Goal: Task Accomplishment & Management: Complete application form

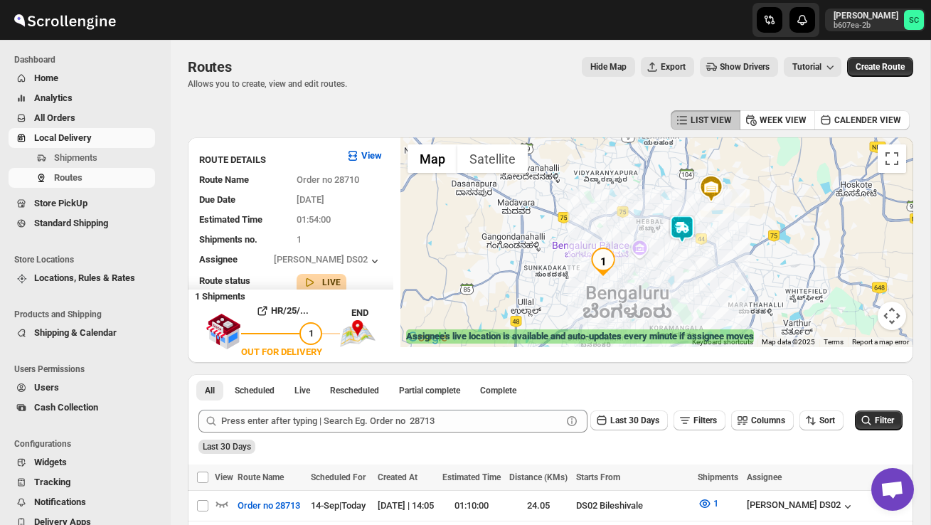
click at [82, 159] on span "Shipments" at bounding box center [75, 157] width 43 height 11
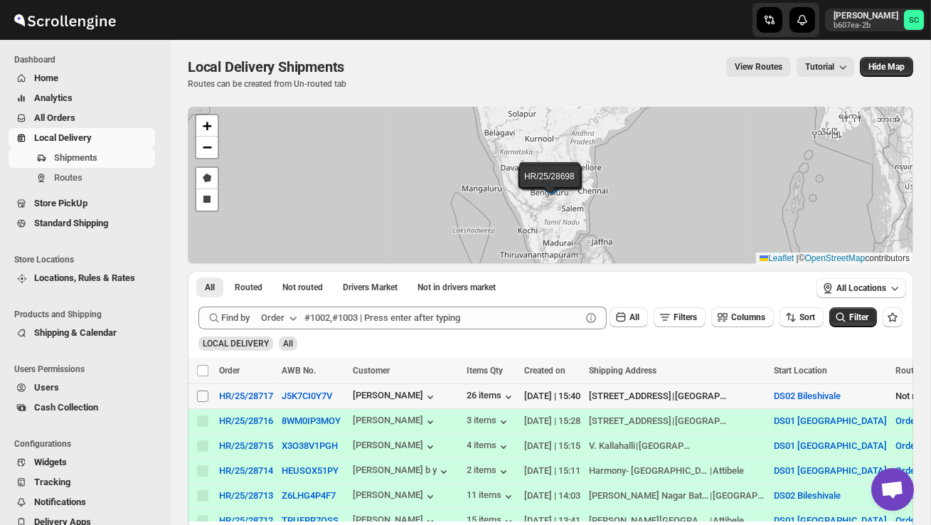
click at [201, 394] on input "Select shipment" at bounding box center [202, 395] width 11 height 11
checkbox input "true"
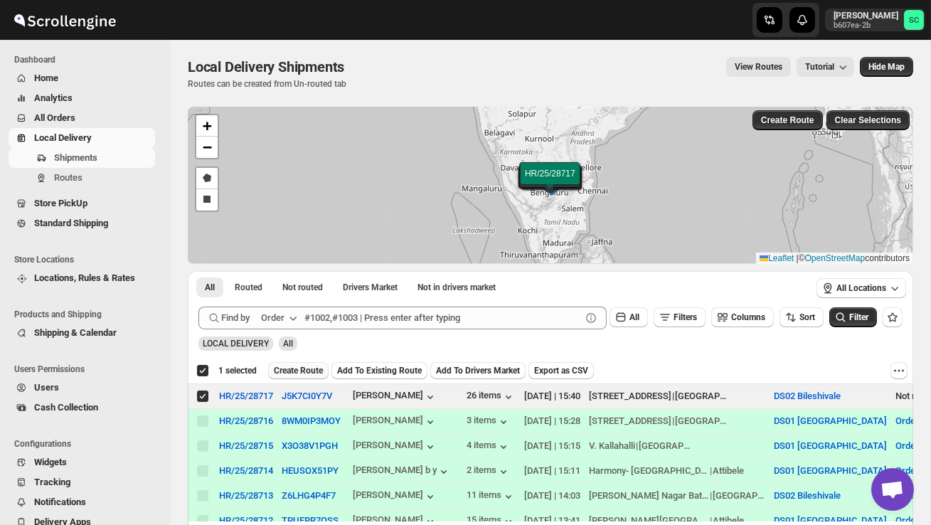
click at [301, 375] on span "Create Route" at bounding box center [298, 370] width 49 height 11
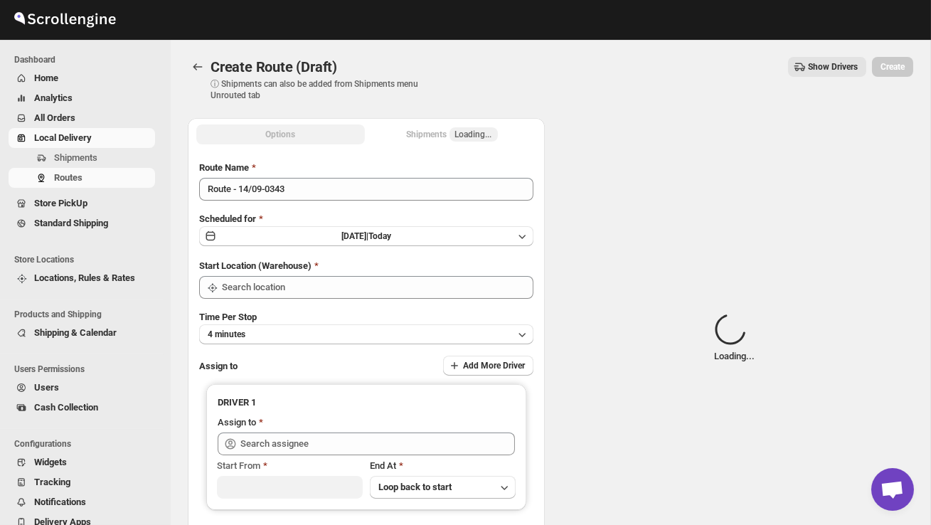
type input "DS02 Bileshivale"
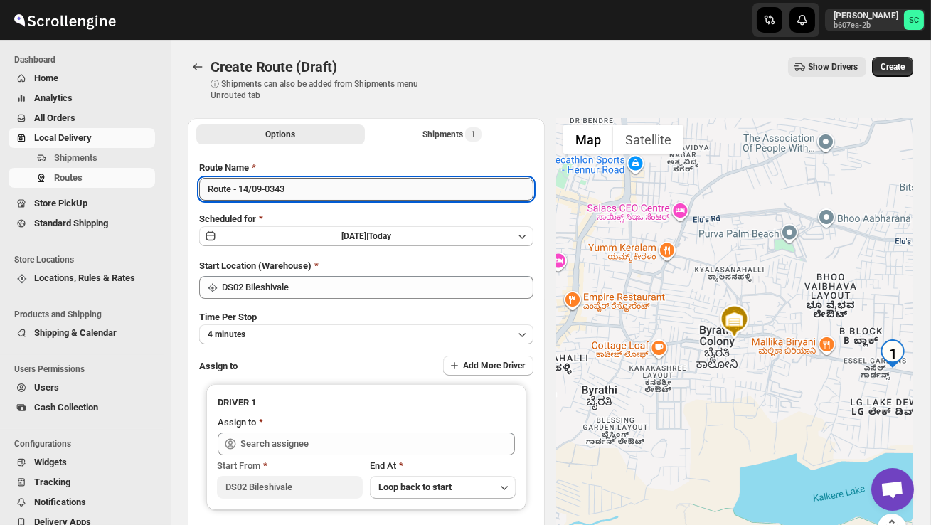
click at [316, 193] on input "Route - 14/09-0343" at bounding box center [366, 189] width 334 height 23
type input "R"
type input "Order no 28717"
click at [364, 335] on button "4 minutes" at bounding box center [366, 334] width 334 height 20
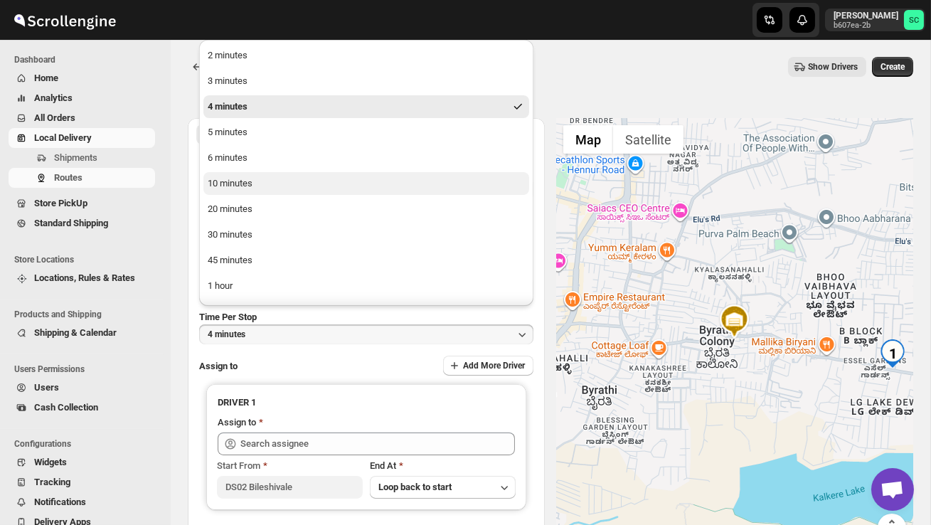
click at [285, 178] on button "10 minutes" at bounding box center [366, 183] width 326 height 23
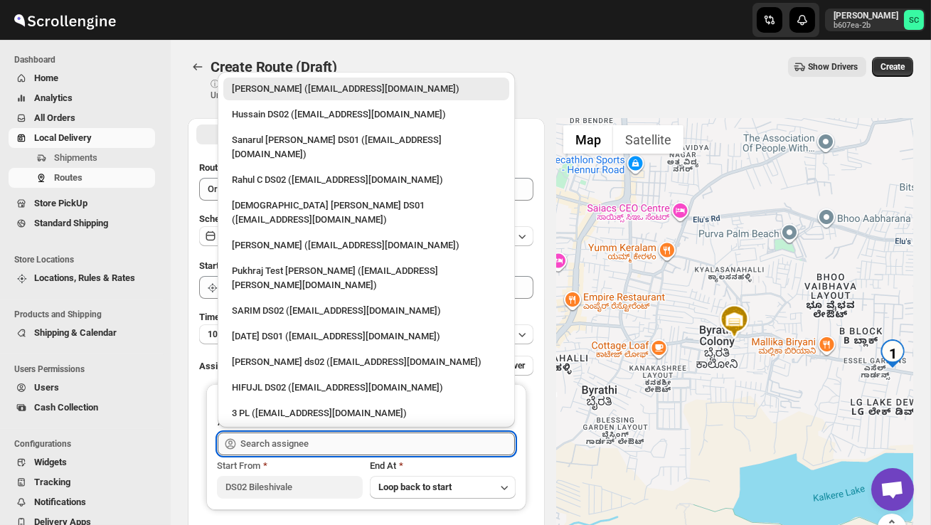
click at [294, 443] on input "text" at bounding box center [377, 443] width 274 height 23
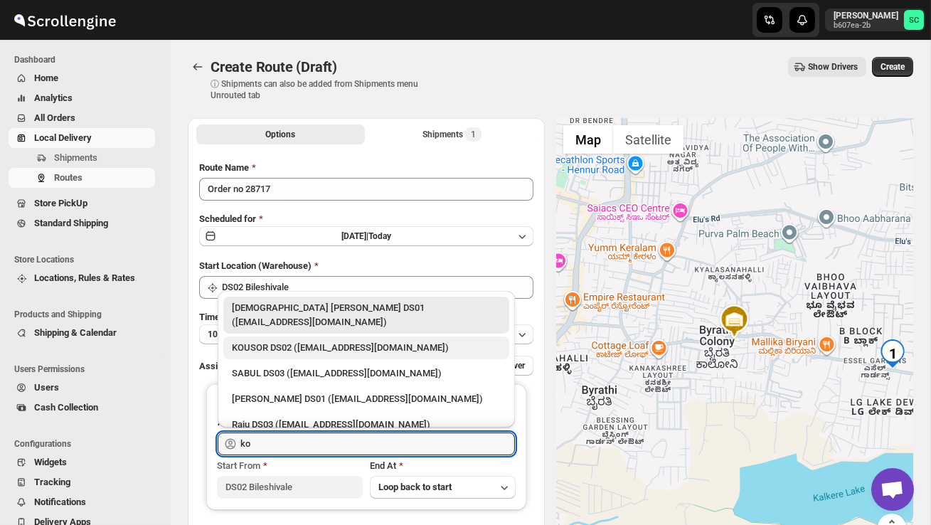
click at [355, 341] on div "KOUSOR DS02 ([EMAIL_ADDRESS][DOMAIN_NAME])" at bounding box center [366, 348] width 269 height 14
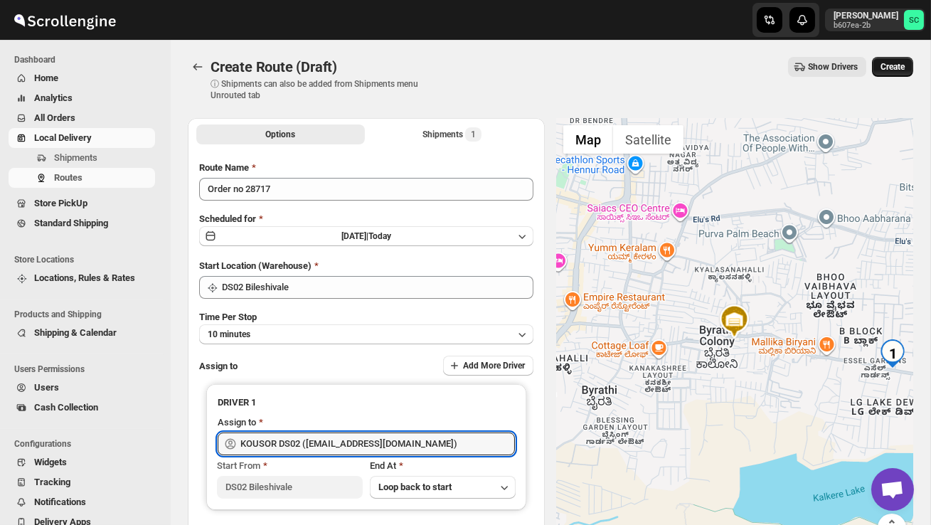
type input "KOUSOR DS02 ([EMAIL_ADDRESS][DOMAIN_NAME])"
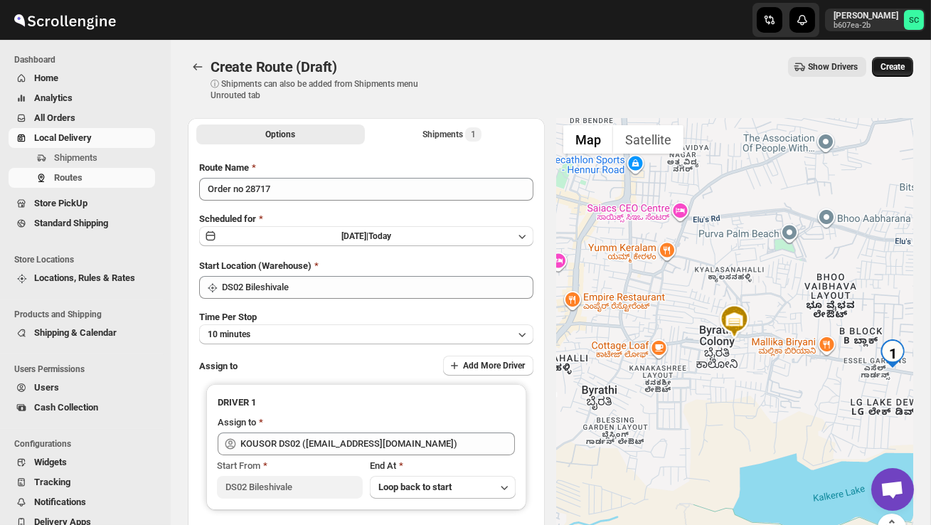
click at [910, 73] on button "Create" at bounding box center [892, 67] width 41 height 20
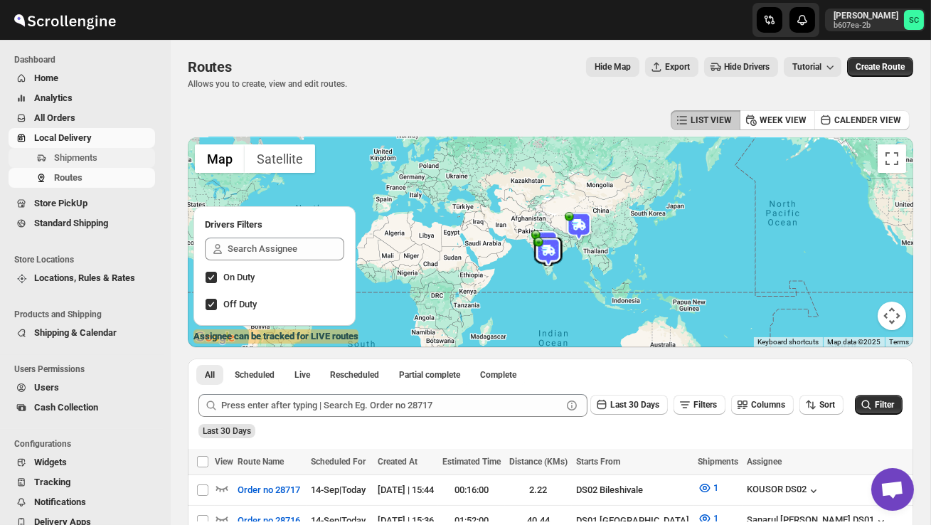
click at [86, 162] on span "Shipments" at bounding box center [75, 157] width 43 height 11
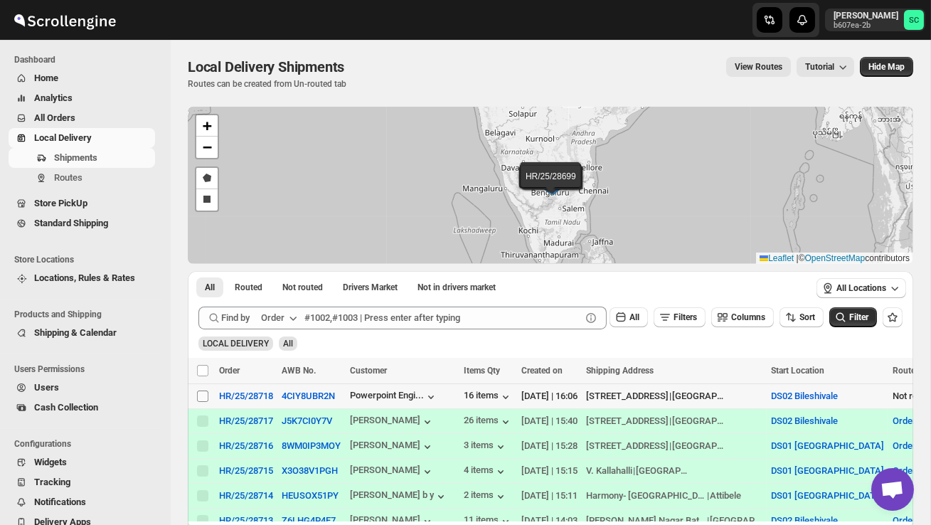
click at [201, 393] on input "Select shipment" at bounding box center [202, 395] width 11 height 11
checkbox input "true"
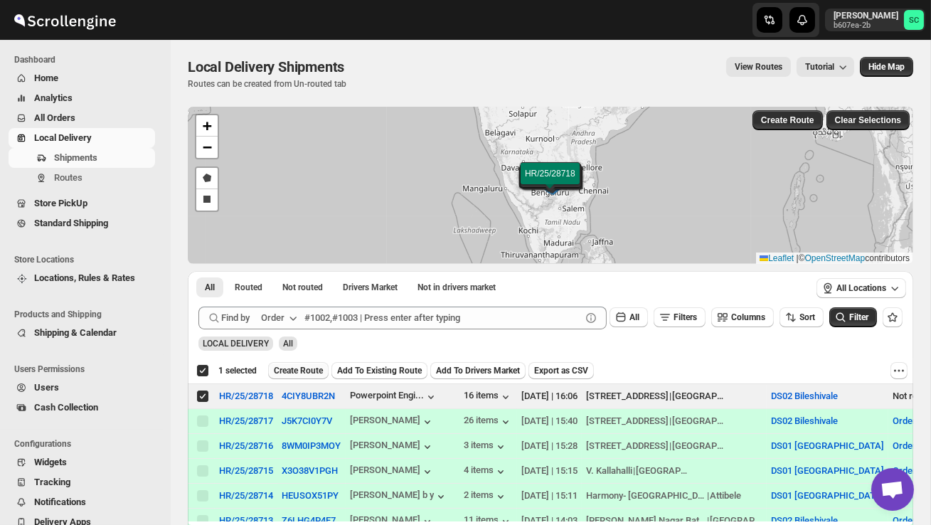
click at [295, 370] on span "Create Route" at bounding box center [298, 370] width 49 height 11
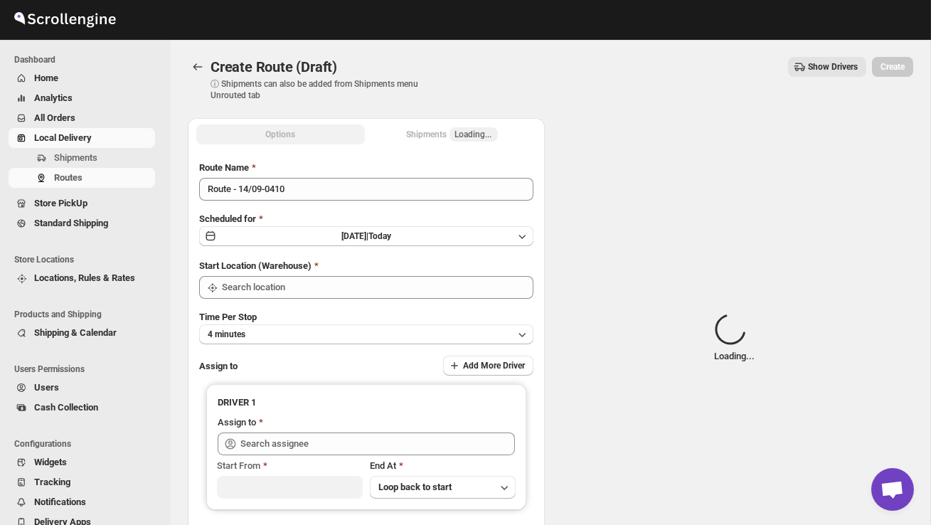
type input "DS02 Bileshivale"
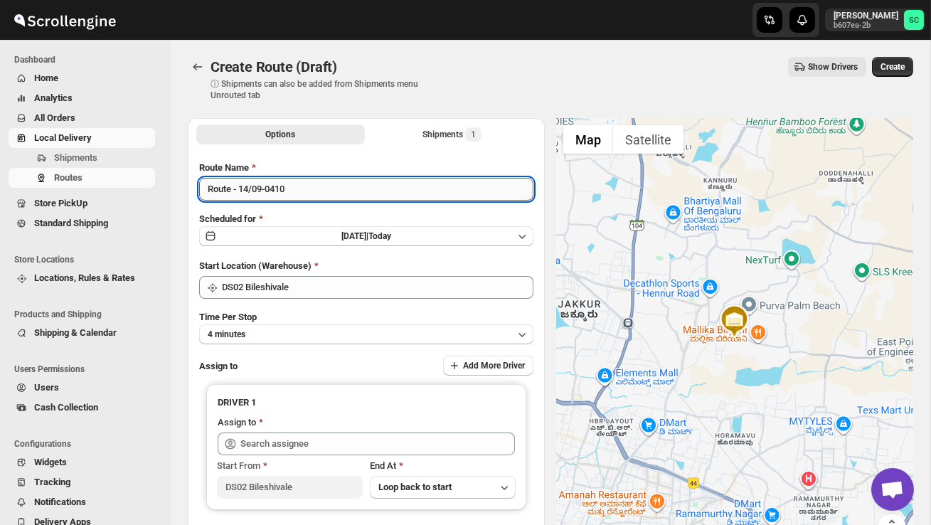
click at [314, 191] on input "Route - 14/09-0410" at bounding box center [366, 189] width 334 height 23
type input "R"
type input "Order no 28718"
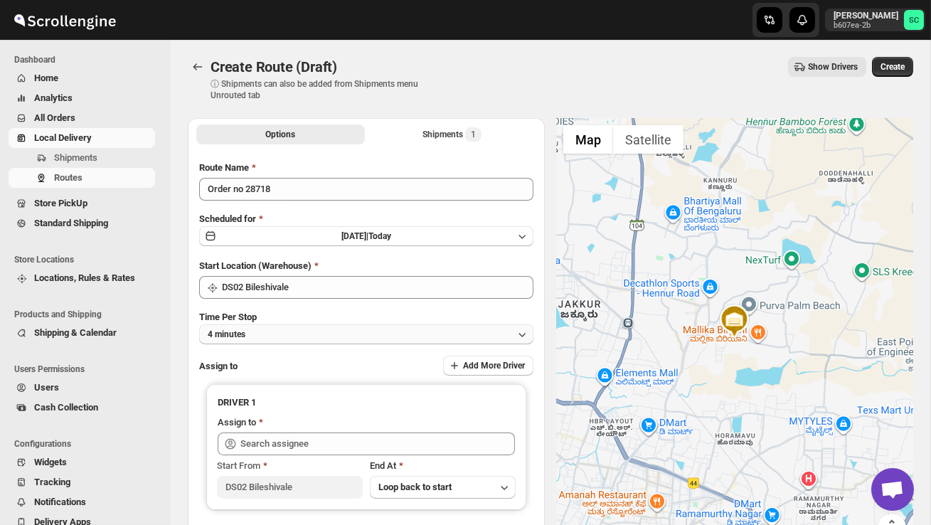
click at [281, 328] on button "4 minutes" at bounding box center [366, 334] width 334 height 20
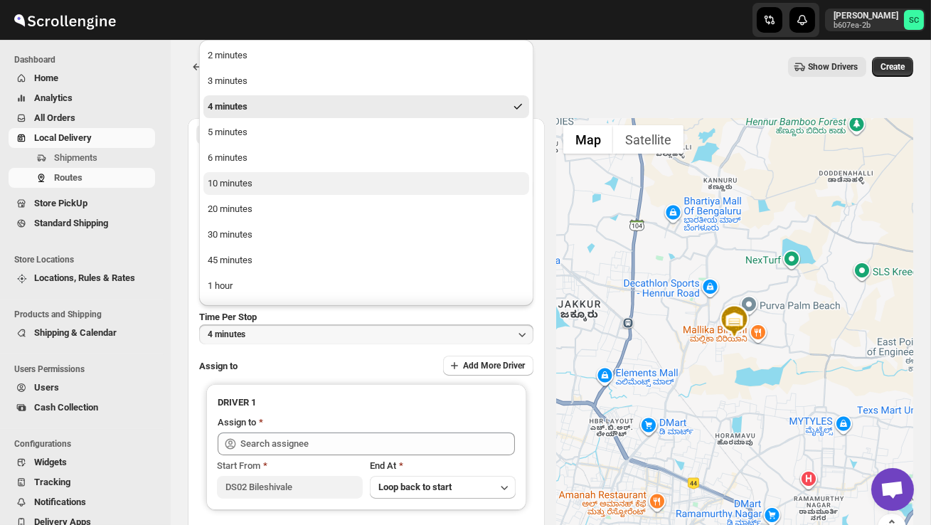
click at [240, 191] on button "10 minutes" at bounding box center [366, 183] width 326 height 23
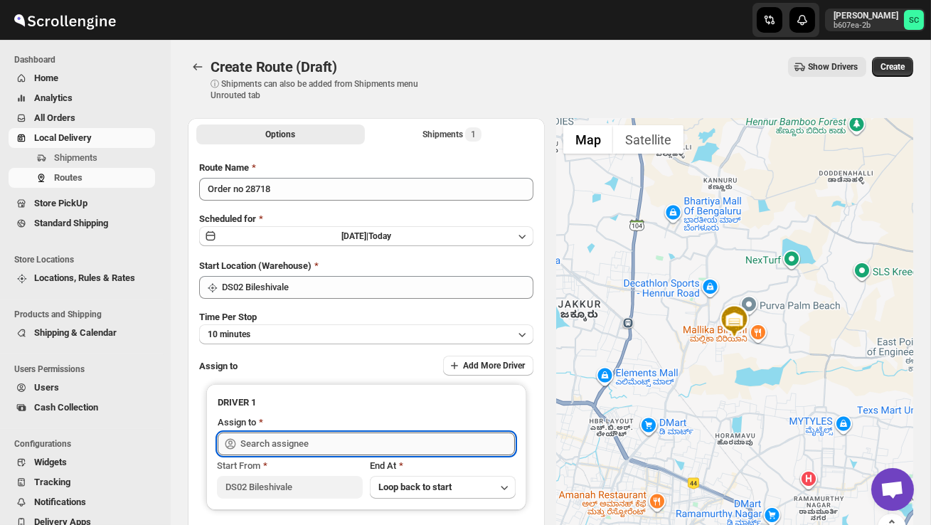
click at [278, 439] on input "text" at bounding box center [377, 443] width 274 height 23
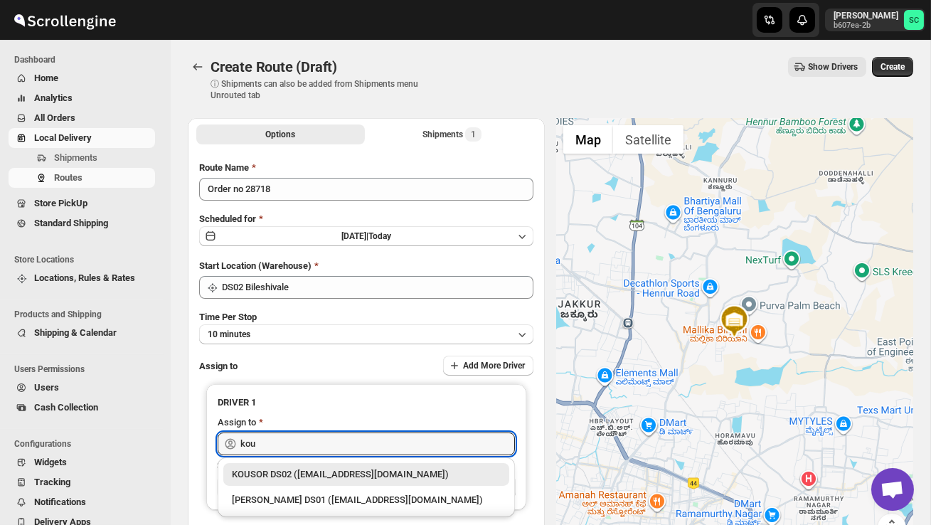
click at [314, 476] on div "KOUSOR DS02 ([EMAIL_ADDRESS][DOMAIN_NAME])" at bounding box center [366, 474] width 269 height 14
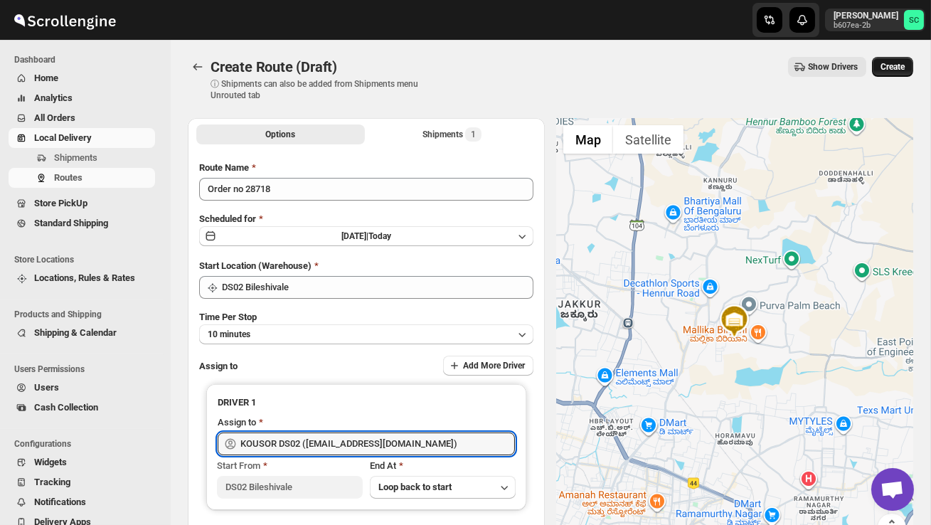
type input "KOUSOR DS02 ([EMAIL_ADDRESS][DOMAIN_NAME])"
click at [899, 66] on span "Create" at bounding box center [892, 66] width 24 height 11
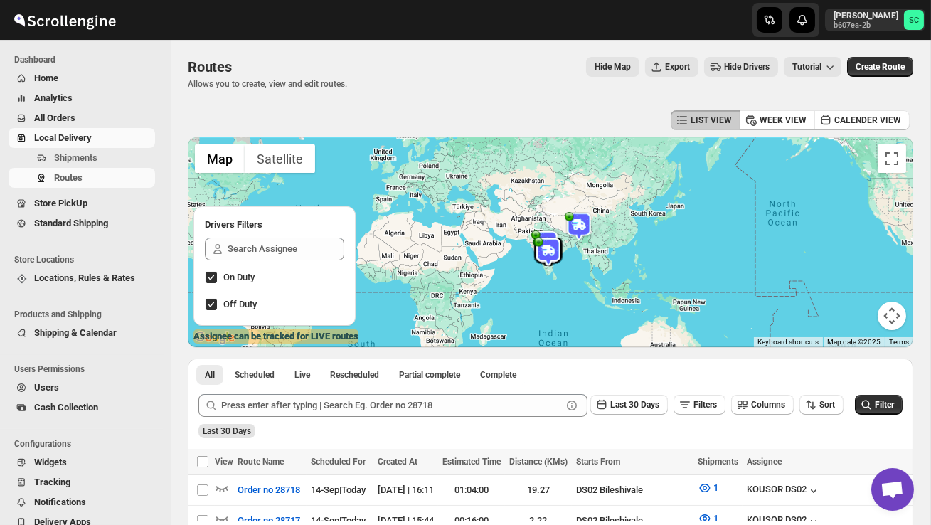
click at [70, 386] on span "Users" at bounding box center [93, 387] width 118 height 14
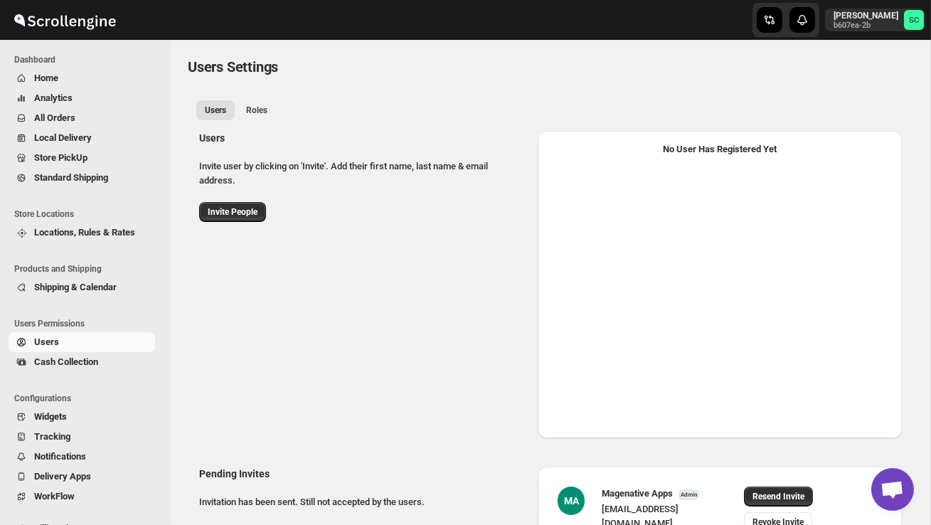
select select "637b767fbaab0276b10c91d5"
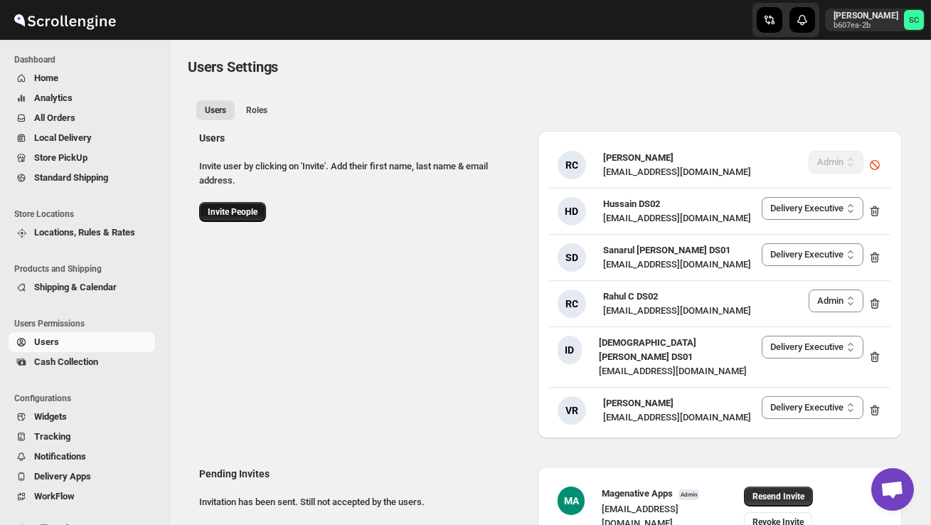
click at [244, 213] on span "Invite People" at bounding box center [233, 211] width 50 height 11
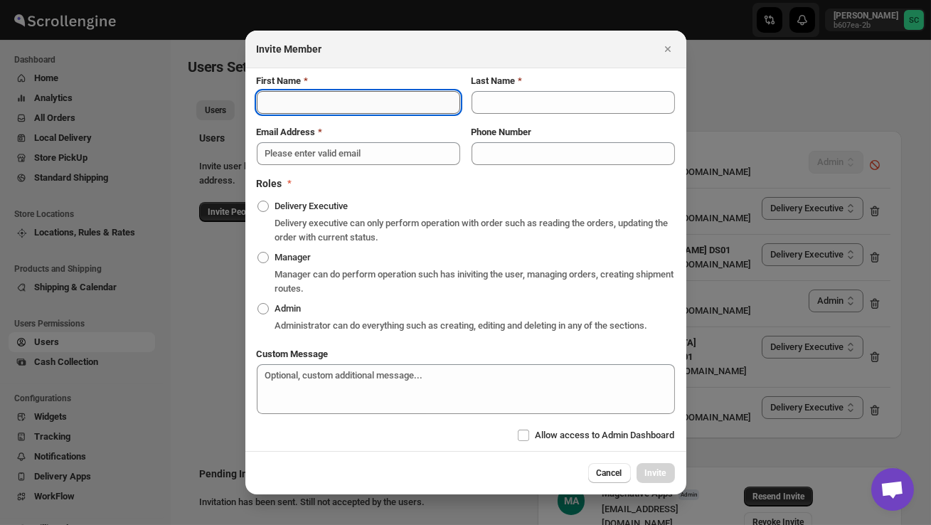
click at [309, 98] on input "First Name" at bounding box center [358, 102] width 203 height 23
type input "Baharul"
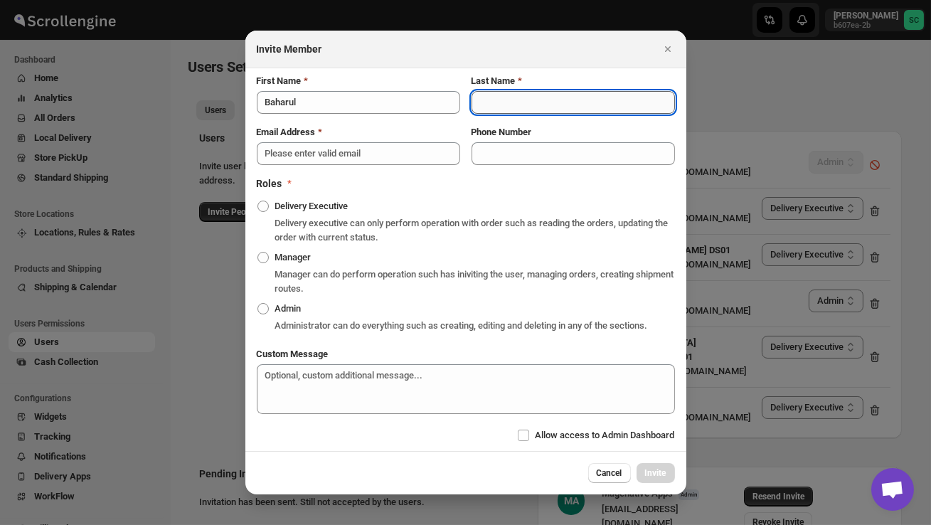
click at [485, 97] on input "Last Name" at bounding box center [572, 102] width 203 height 23
type input "d"
type input "Ds03"
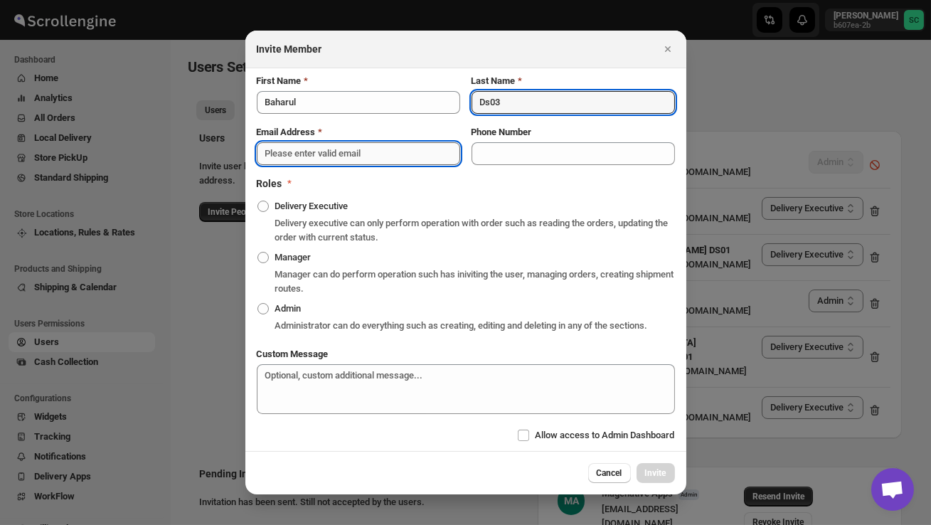
click at [396, 150] on input "Email Address" at bounding box center [358, 153] width 203 height 23
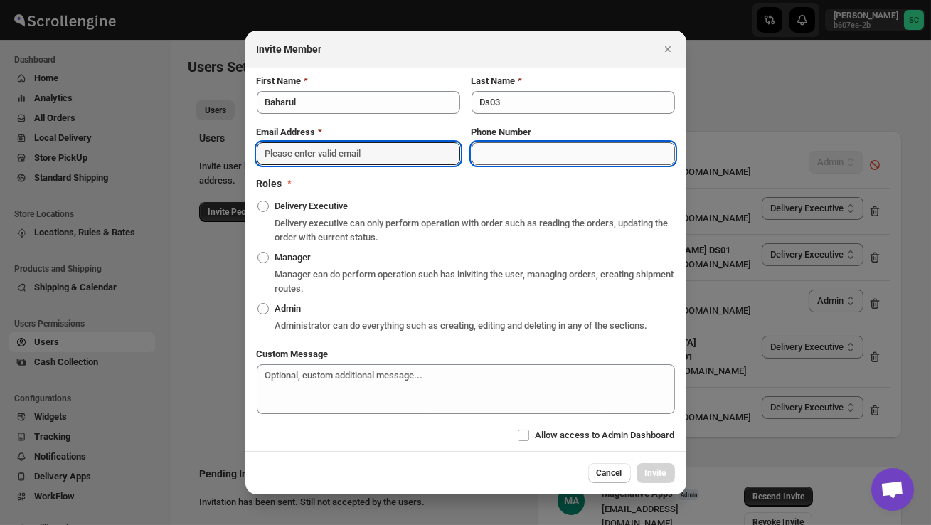
click at [500, 142] on input "Phone Number" at bounding box center [572, 153] width 203 height 23
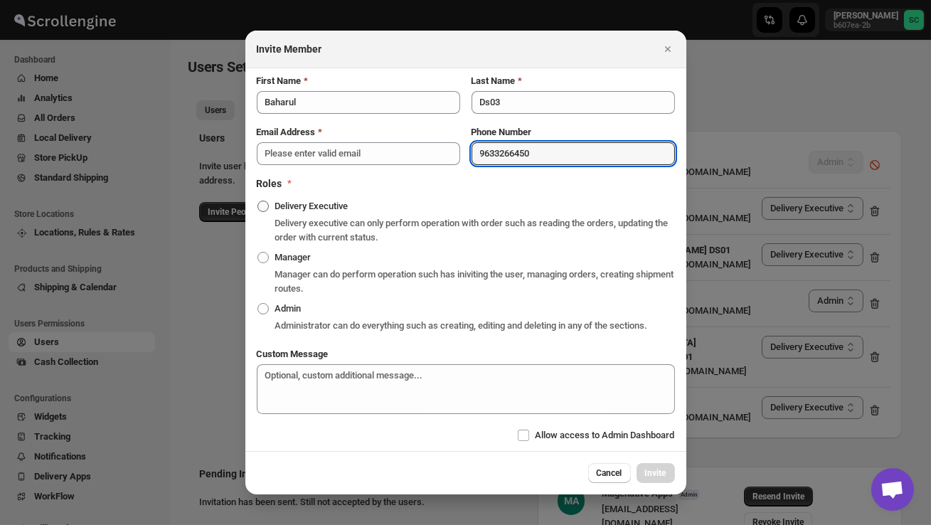
type input "9633266450"
click at [263, 200] on span ":rk4i:" at bounding box center [262, 205] width 11 height 11
click at [258, 200] on input "Delivery Executive" at bounding box center [257, 200] width 1 height 1
radio input "true"
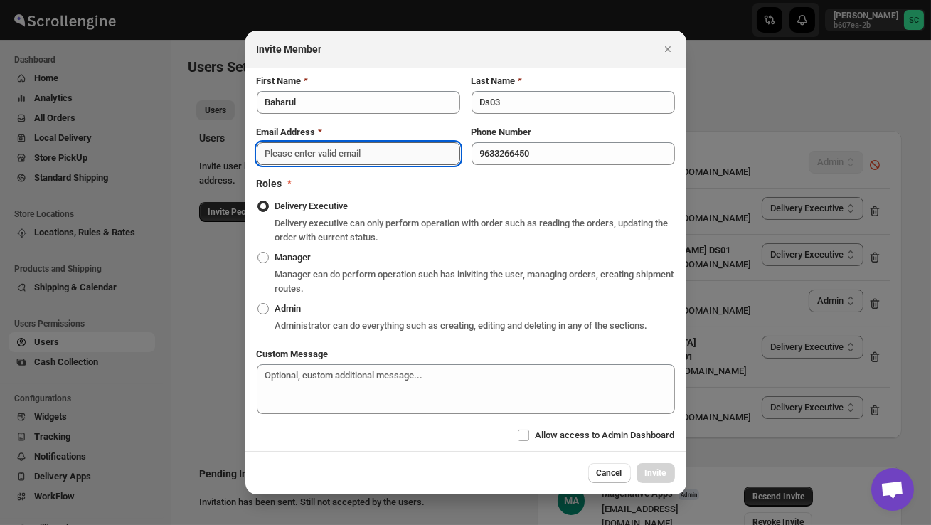
click at [284, 145] on input "Email Address" at bounding box center [358, 153] width 203 height 23
paste input "[EMAIL_ADDRESS][DOMAIN_NAME]"
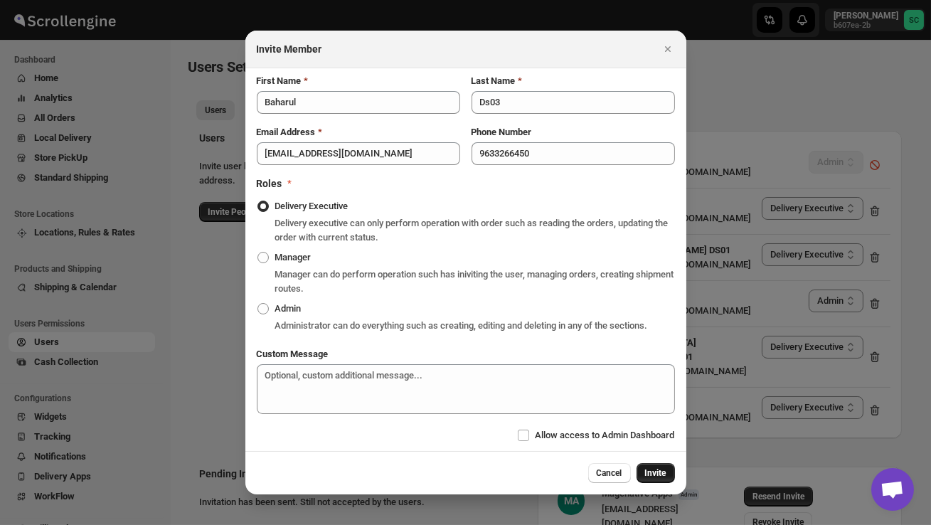
click at [665, 478] on span "Invite" at bounding box center [655, 472] width 21 height 11
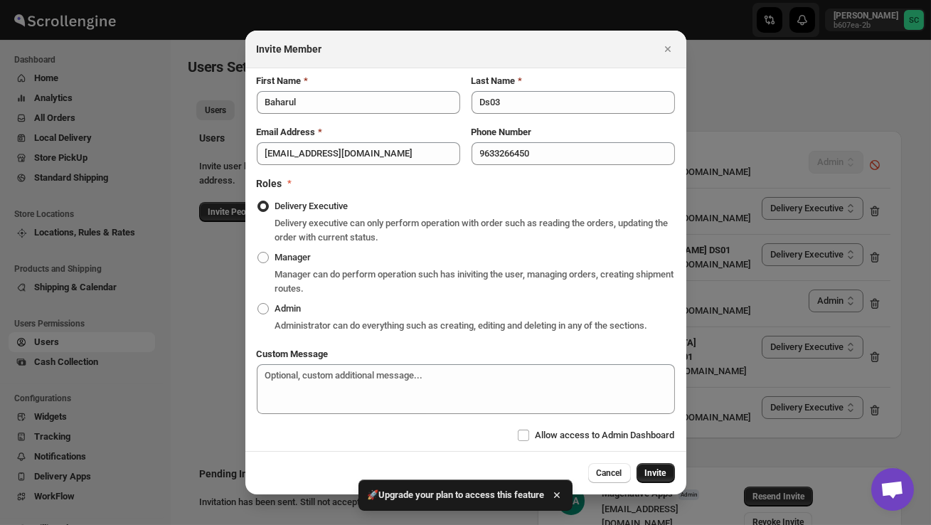
click at [665, 478] on span "Invite" at bounding box center [655, 472] width 21 height 11
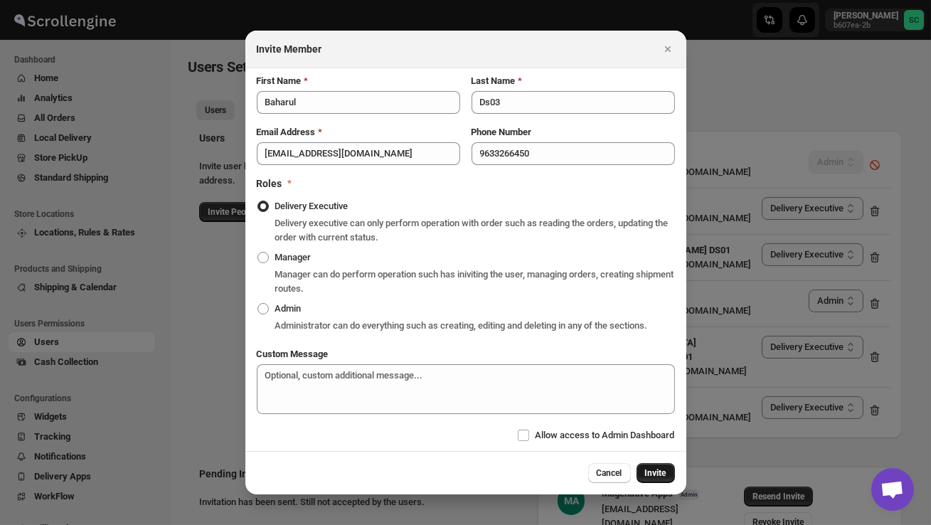
click at [653, 478] on span "Invite" at bounding box center [655, 472] width 21 height 11
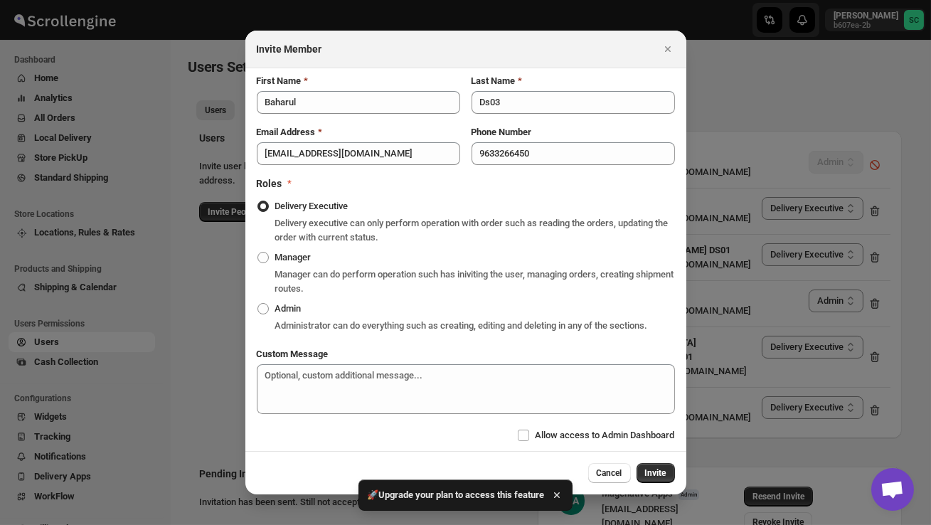
click at [561, 491] on icon "button" at bounding box center [557, 495] width 14 height 14
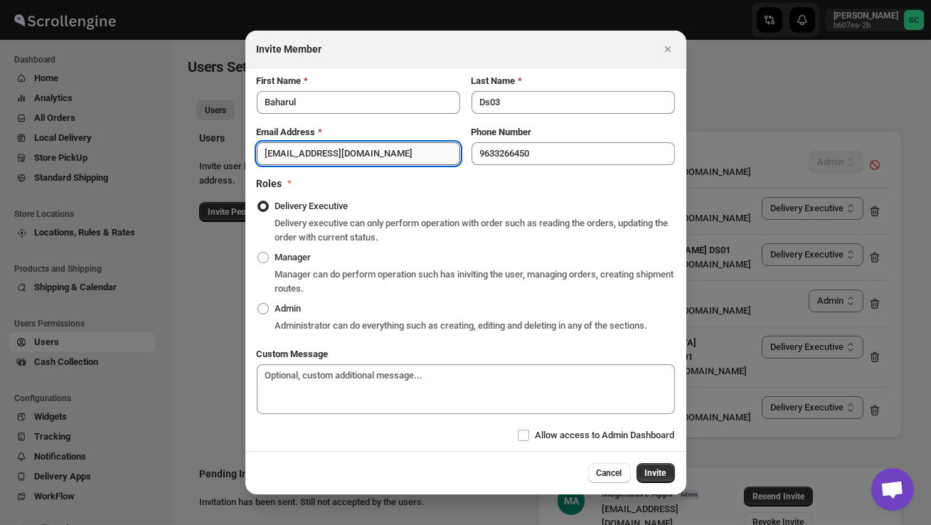
click at [387, 148] on input "[EMAIL_ADDRESS][DOMAIN_NAME]" at bounding box center [358, 153] width 203 height 23
type input "k"
paste input "[EMAIL_ADDRESS][DOMAIN_NAME]"
type input "[EMAIL_ADDRESS][DOMAIN_NAME]"
click at [651, 478] on span "Invite" at bounding box center [655, 472] width 21 height 11
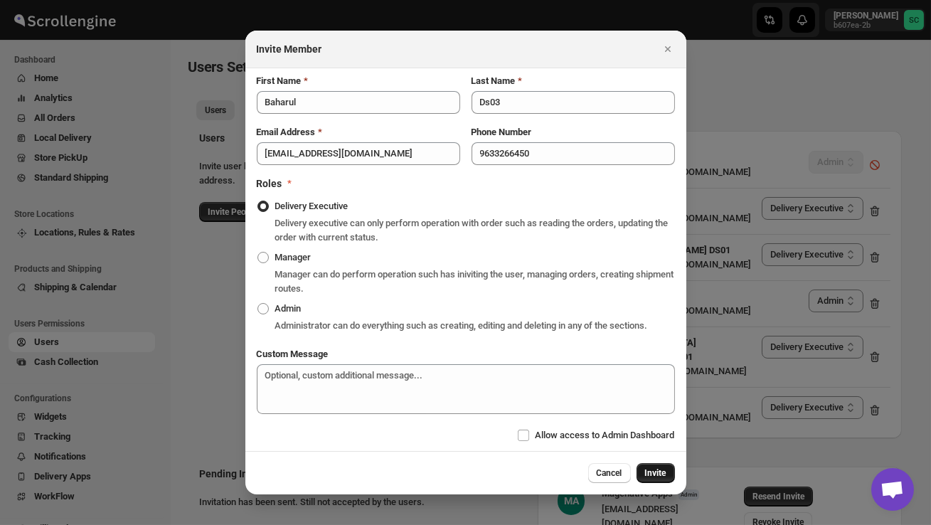
click at [651, 478] on span "Invite" at bounding box center [655, 472] width 21 height 11
click at [518, 441] on input "Allow access to Admin Dashboard" at bounding box center [523, 434] width 11 height 11
click at [647, 478] on span "Invite" at bounding box center [655, 472] width 21 height 11
click at [658, 478] on span "Invite" at bounding box center [655, 472] width 21 height 11
click at [518, 439] on input "Allow access to Admin Dashboard" at bounding box center [523, 434] width 11 height 11
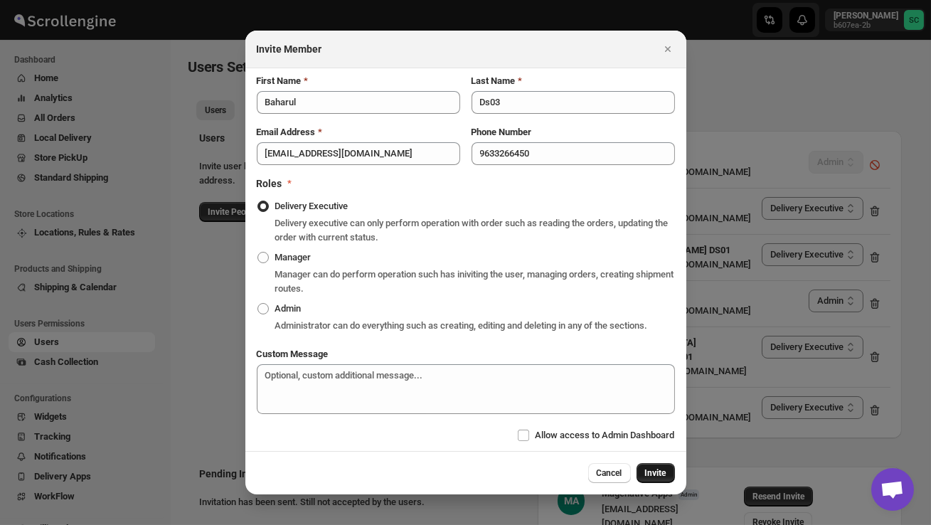
click at [658, 478] on span "Invite" at bounding box center [655, 472] width 21 height 11
click at [655, 478] on span "Invite" at bounding box center [655, 472] width 21 height 11
click at [668, 480] on button "Invite" at bounding box center [655, 473] width 38 height 20
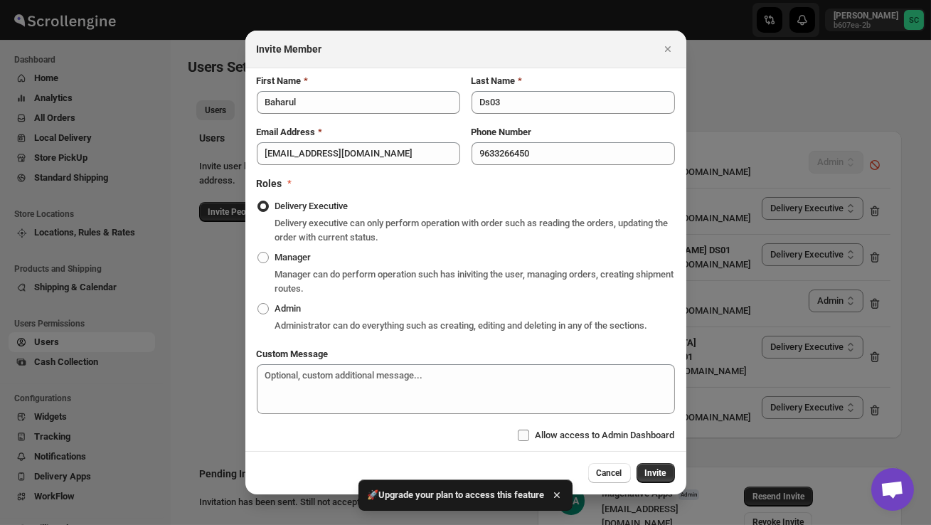
click at [522, 444] on label "Allow access to Admin Dashboard" at bounding box center [596, 435] width 158 height 20
click at [522, 441] on input "Allow access to Admin Dashboard" at bounding box center [523, 434] width 11 height 11
checkbox input "true"
click at [660, 478] on span "Invite" at bounding box center [655, 472] width 21 height 11
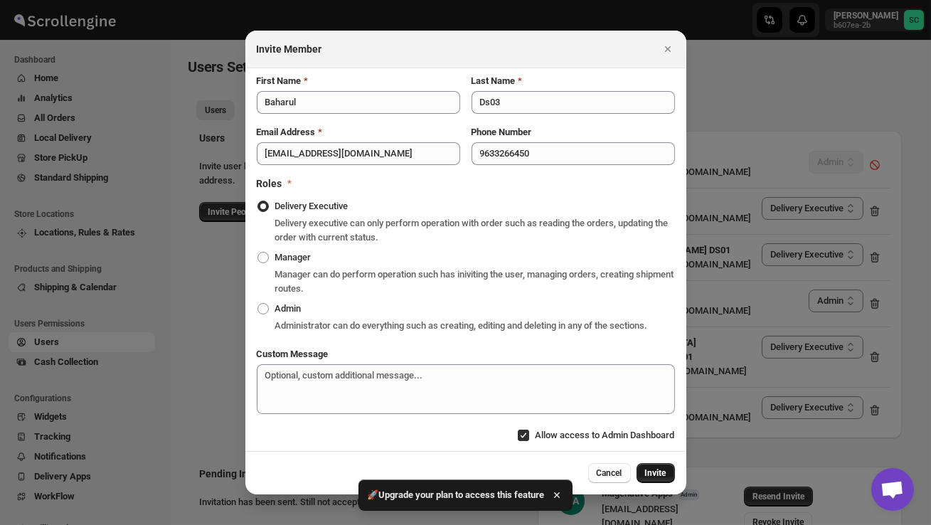
click at [660, 478] on span "Invite" at bounding box center [655, 472] width 21 height 11
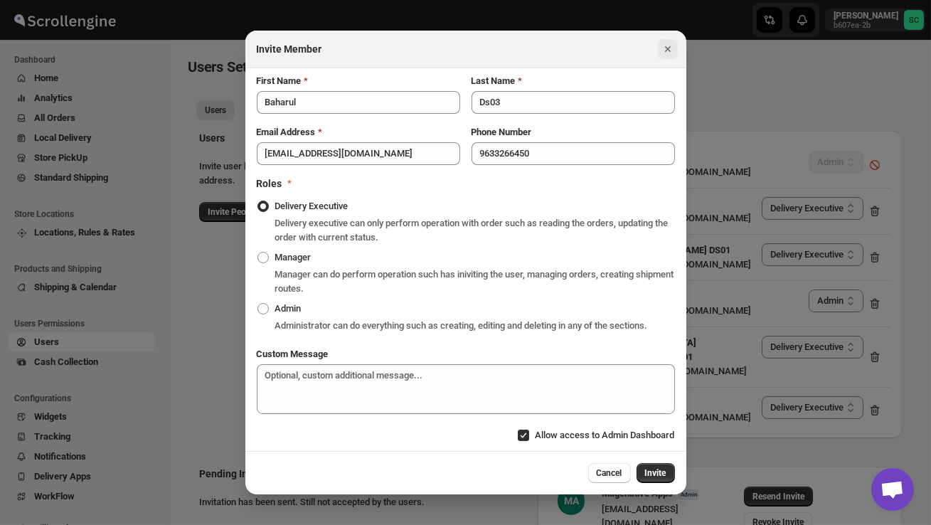
click at [669, 42] on icon "Close" at bounding box center [667, 49] width 14 height 14
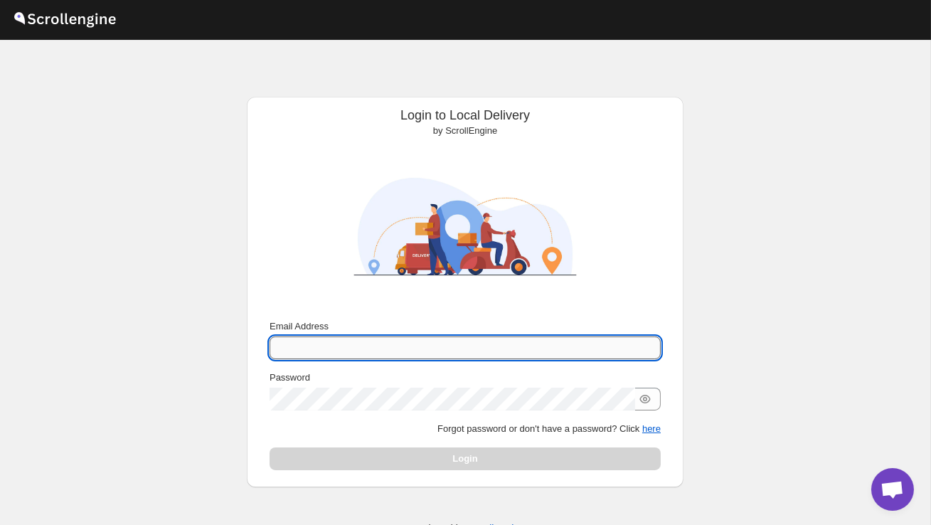
click at [322, 348] on input "Email Address" at bounding box center [464, 347] width 391 height 23
type input "[EMAIL_ADDRESS][PERSON_NAME][DOMAIN_NAME]"
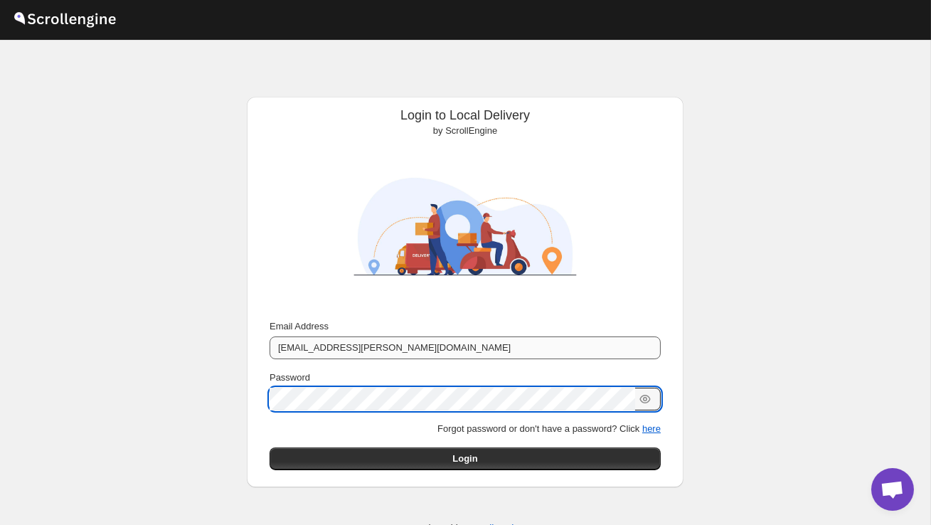
click at [269, 97] on button "Submit" at bounding box center [289, 104] width 41 height 15
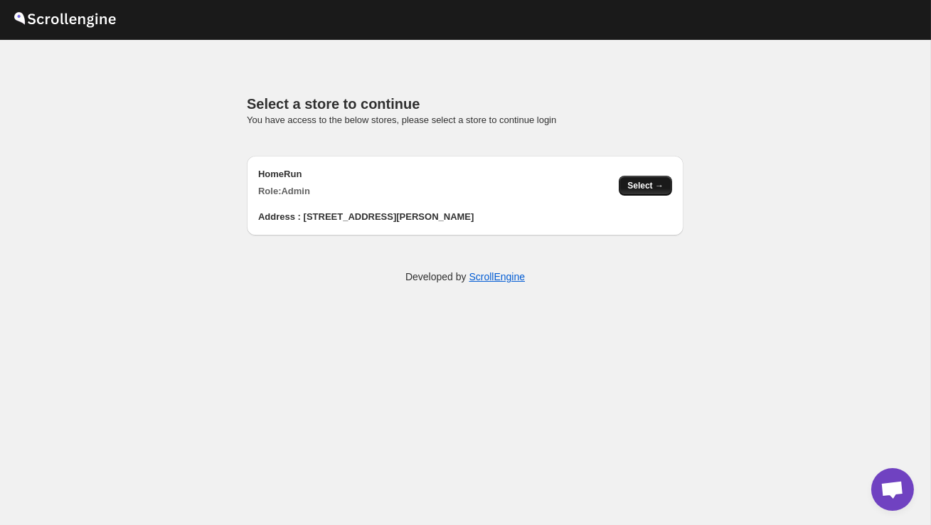
click at [643, 192] on button "Select →" at bounding box center [645, 186] width 53 height 20
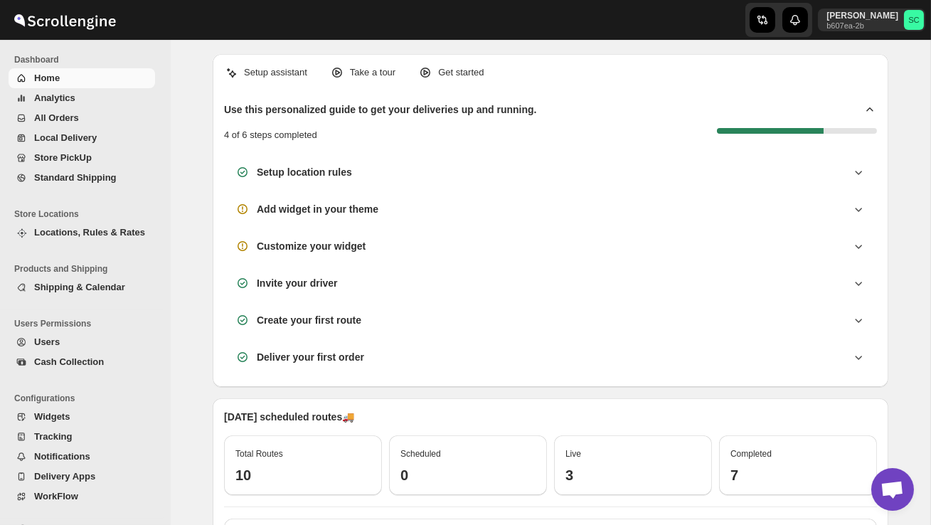
click at [75, 342] on span "Users" at bounding box center [93, 342] width 118 height 14
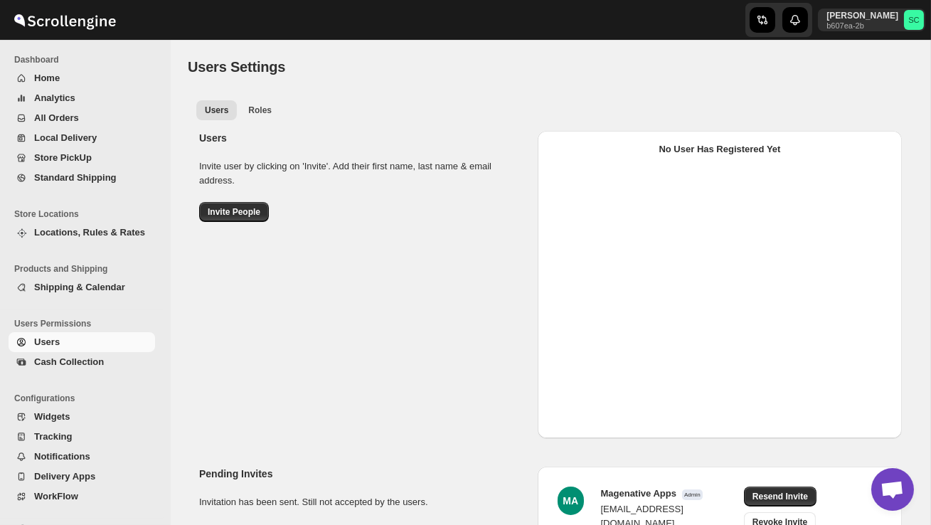
select select "637b767fbaab0276b10c91d5"
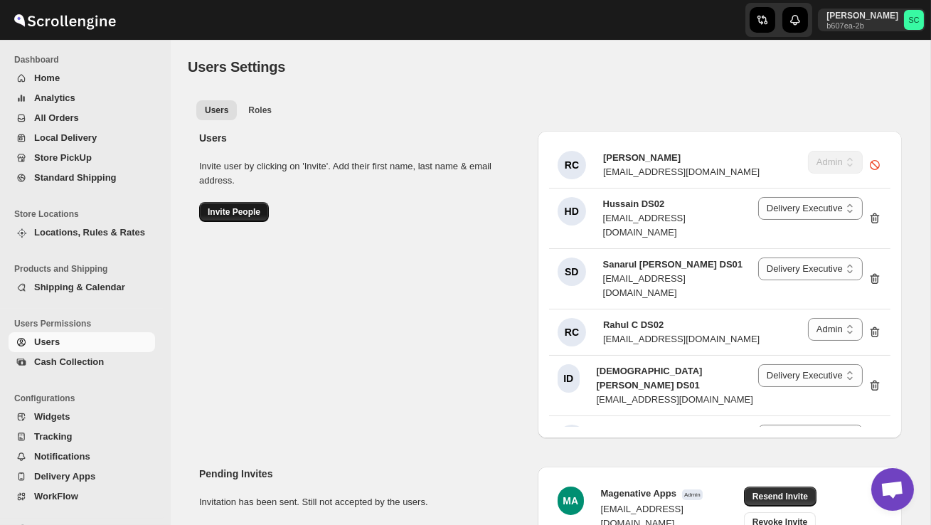
click at [235, 209] on span "Invite People" at bounding box center [234, 211] width 53 height 11
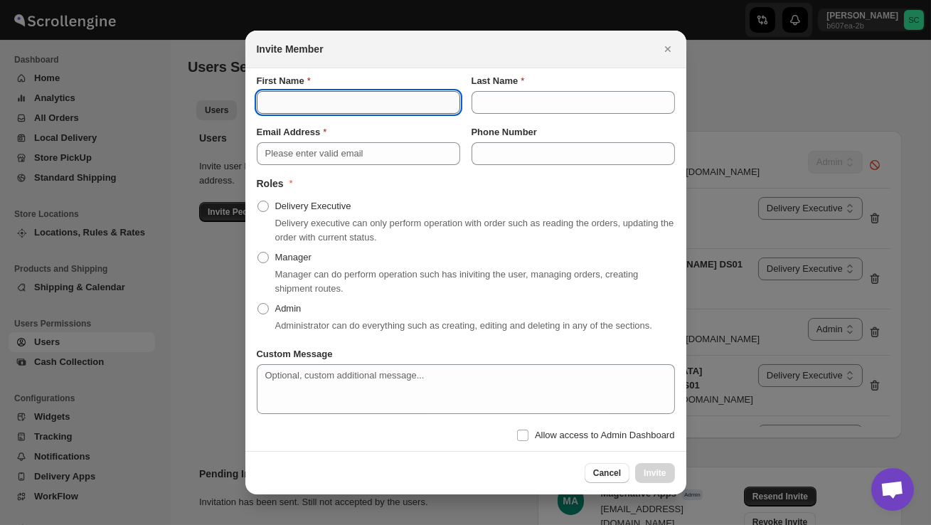
click at [309, 95] on input "First Name" at bounding box center [358, 102] width 203 height 23
type input "Baharul"
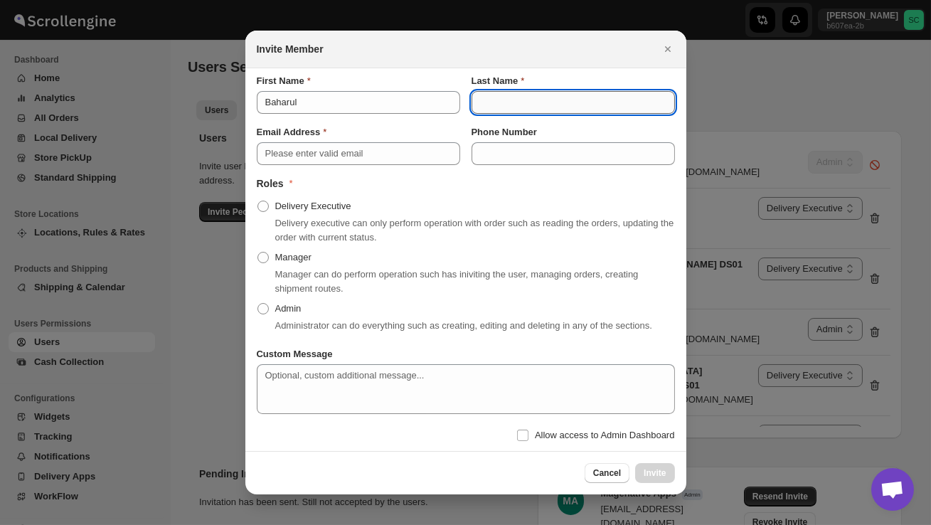
click at [485, 105] on input "Last Name" at bounding box center [572, 102] width 203 height 23
type input "ds03"
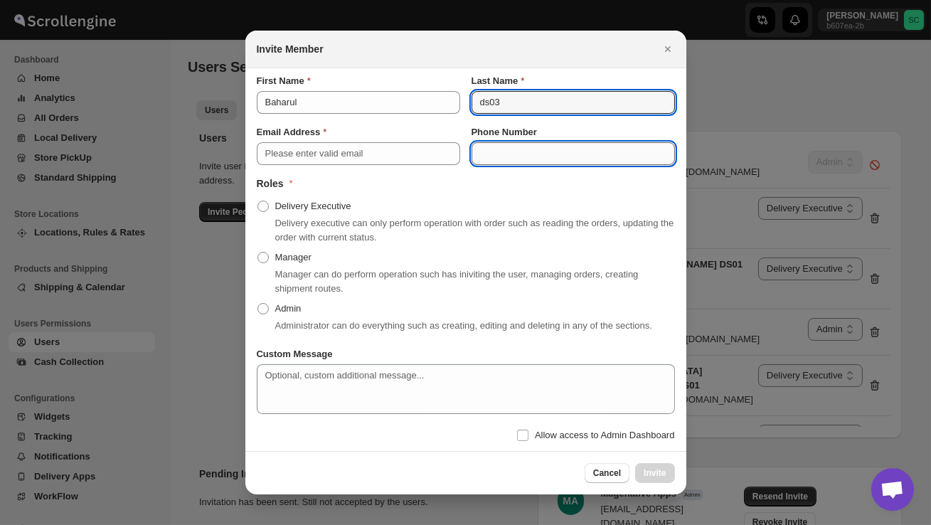
click at [493, 142] on input "Phone Number" at bounding box center [572, 153] width 203 height 23
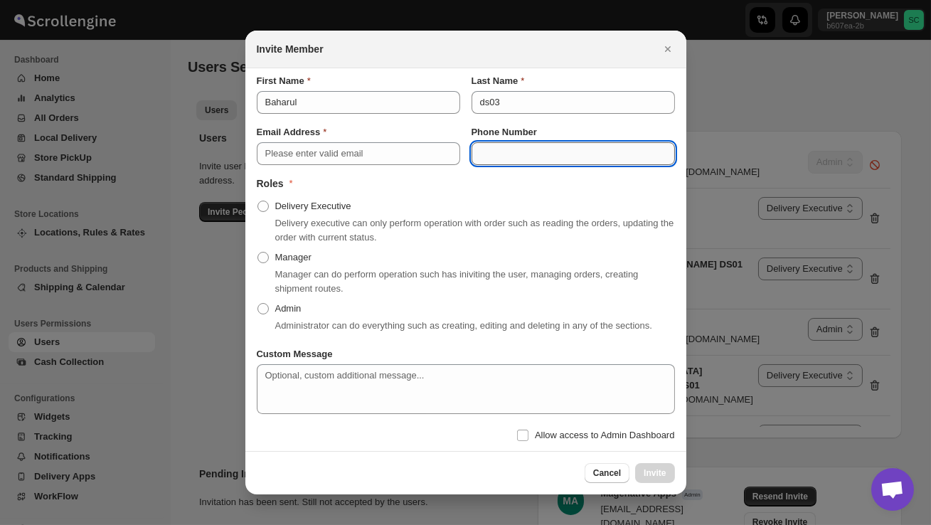
paste input "9633266450"
type input "9633266450"
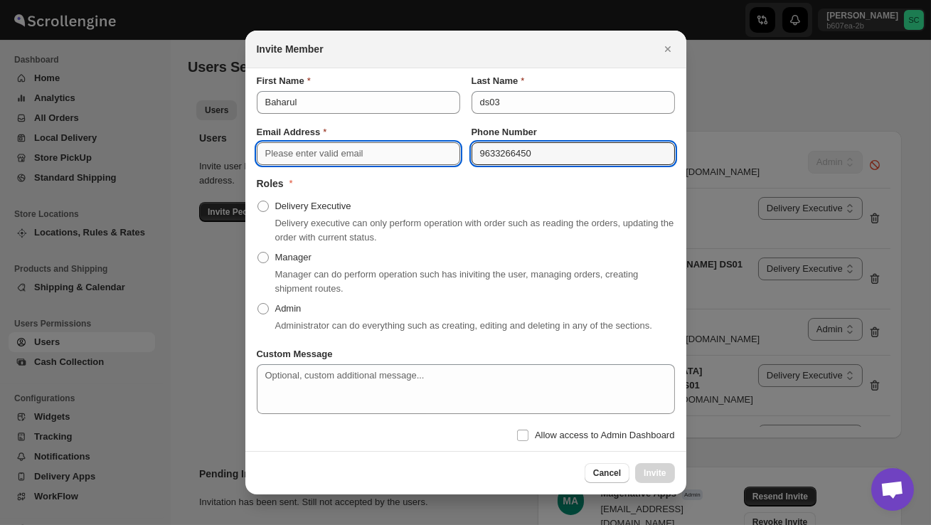
click at [303, 142] on input "Email Address" at bounding box center [358, 153] width 203 height 23
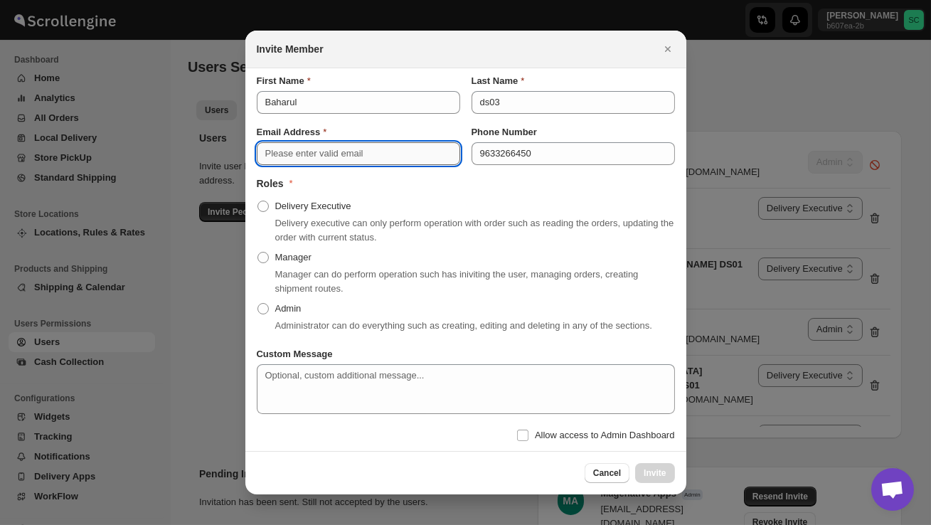
paste input "lihev44236@kwifa.com"
type input "lihev44236@kwifa.com"
click at [262, 203] on span ":r32:" at bounding box center [262, 205] width 11 height 11
click at [258, 201] on input "Delivery Executive" at bounding box center [257, 200] width 1 height 1
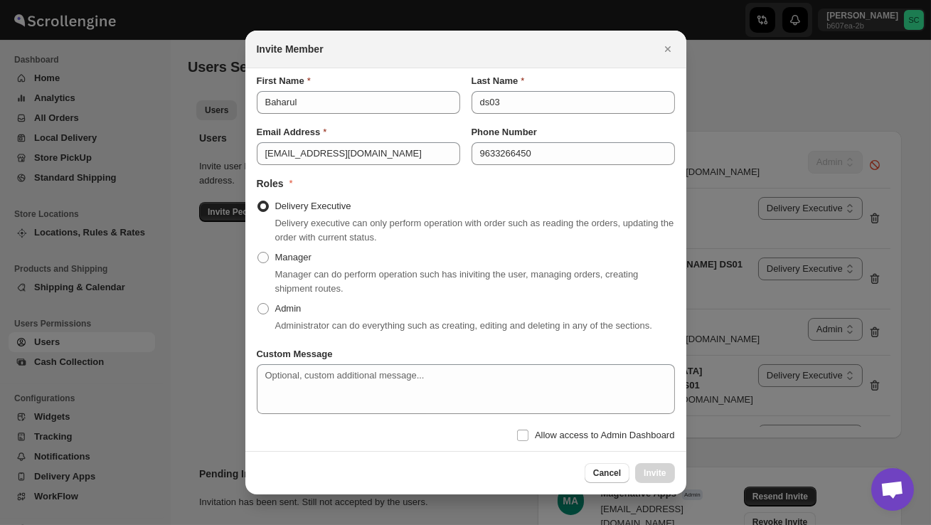
radio input "true"
click at [659, 478] on span "Invite" at bounding box center [654, 472] width 22 height 11
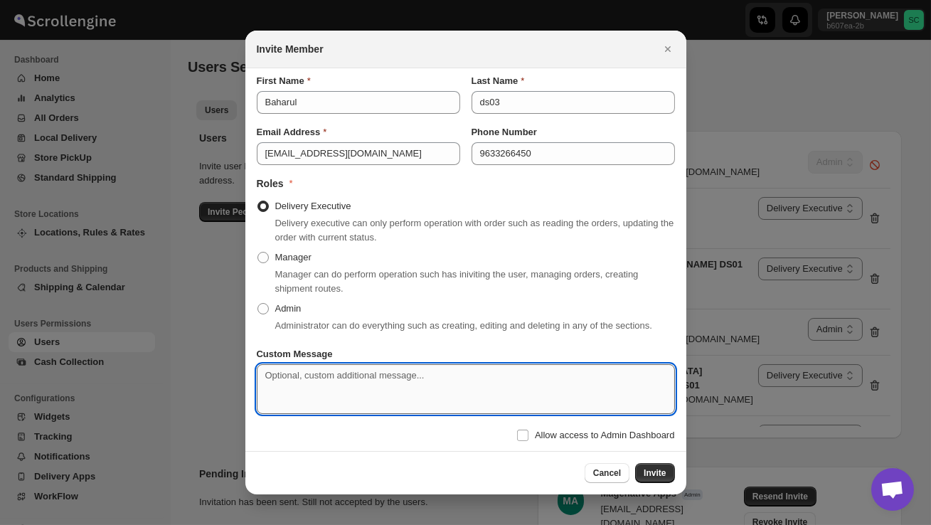
click at [360, 380] on textarea "Custom Message" at bounding box center [466, 389] width 418 height 50
click at [517, 441] on input "Allow access to Admin Dashboard" at bounding box center [522, 434] width 11 height 11
checkbox input "true"
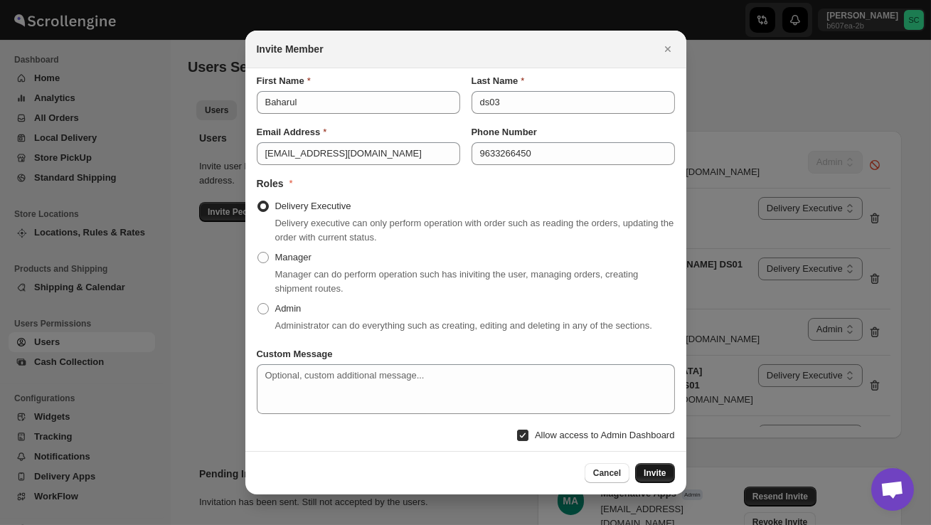
click at [661, 478] on span "Invite" at bounding box center [654, 472] width 22 height 11
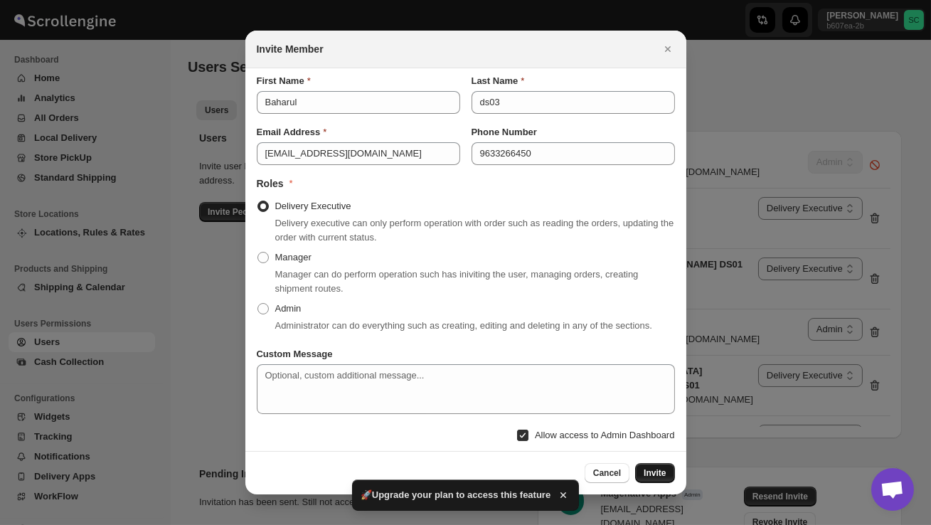
click at [661, 478] on span "Invite" at bounding box center [654, 472] width 22 height 11
click at [661, 474] on button "Invite" at bounding box center [654, 473] width 39 height 20
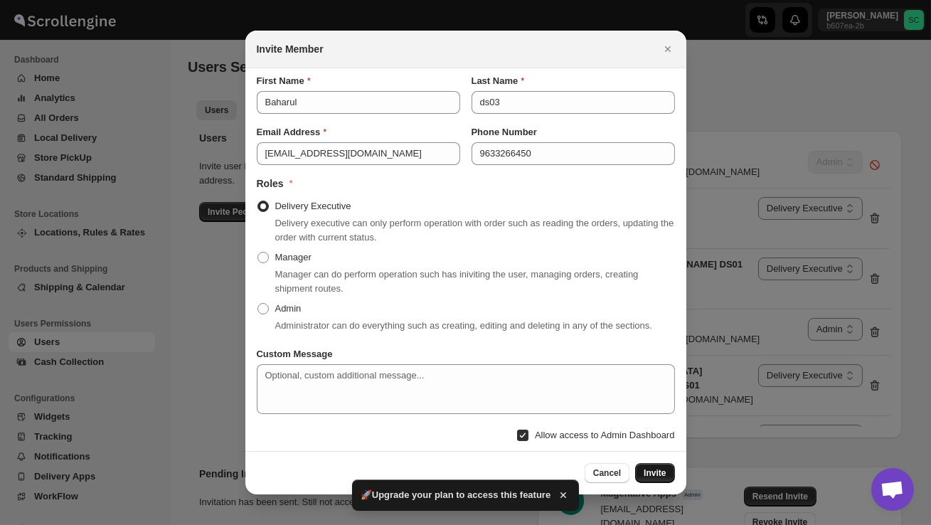
click at [661, 474] on button "Invite" at bounding box center [654, 473] width 39 height 20
click at [661, 472] on button "Invite" at bounding box center [654, 473] width 39 height 20
